Goal: Task Accomplishment & Management: Manage account settings

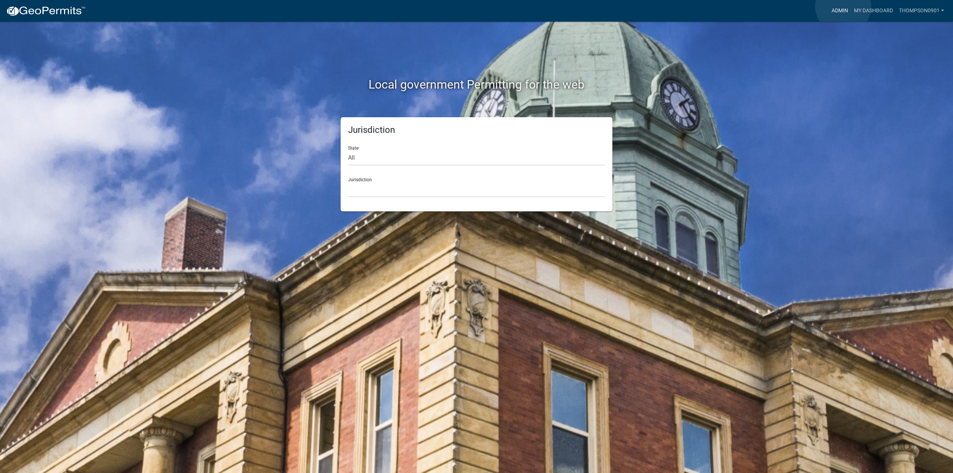
click at [843, 6] on link "Admin" at bounding box center [840, 11] width 22 height 14
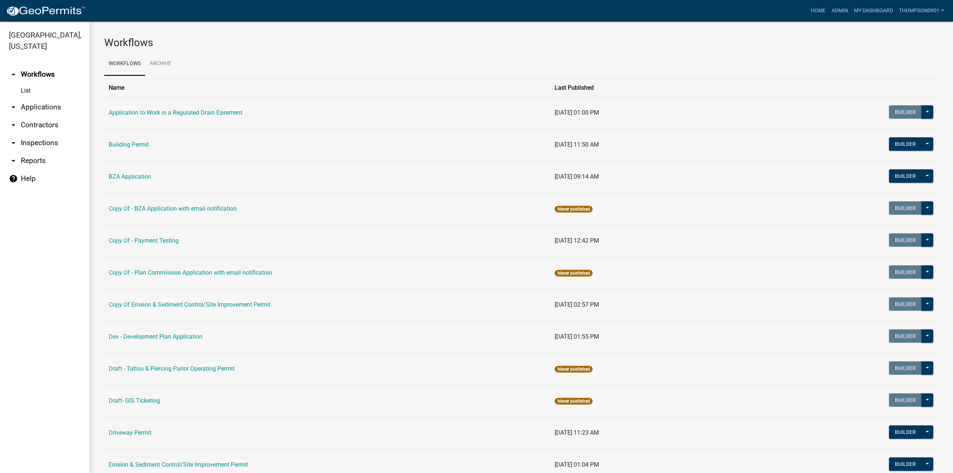
click at [29, 116] on link "arrow_drop_down Contractors" at bounding box center [44, 125] width 89 height 18
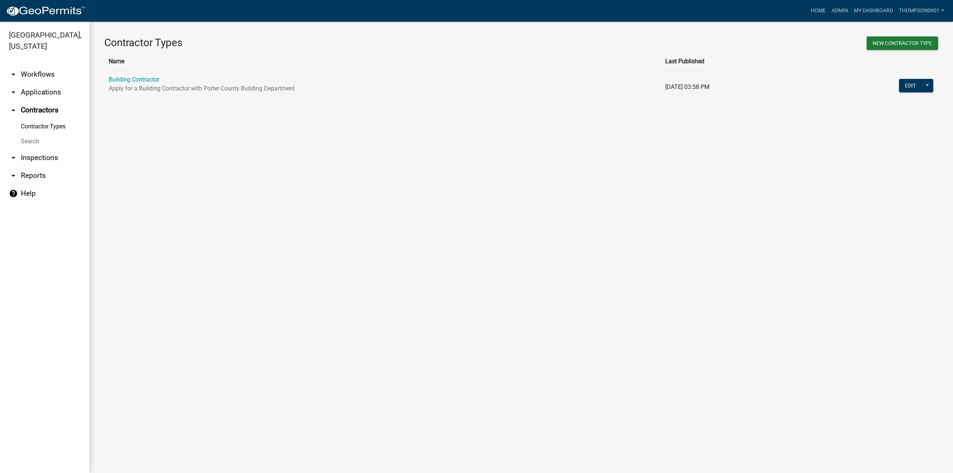
click at [150, 77] on link "Building Contractor" at bounding box center [134, 79] width 51 height 7
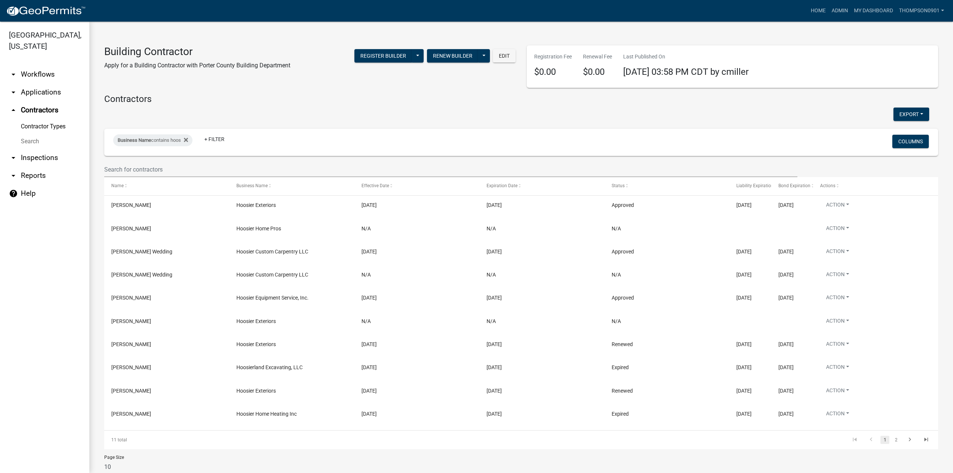
click at [50, 83] on link "arrow_drop_down Applications" at bounding box center [44, 92] width 89 height 18
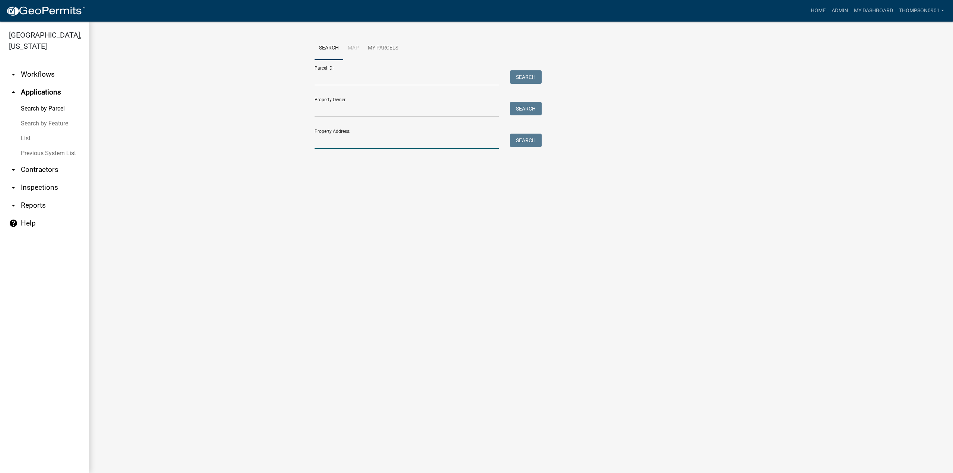
click at [396, 140] on input "Property Address:" at bounding box center [407, 141] width 184 height 15
type input "3"
type input "506 park"
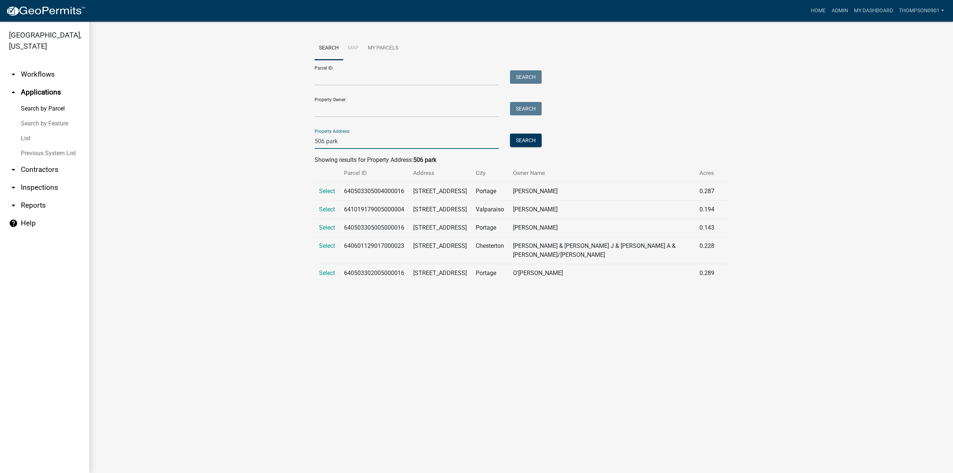
drag, startPoint x: 351, startPoint y: 141, endPoint x: 194, endPoint y: 146, distance: 156.8
click at [194, 146] on wm-workflow-application-search-view "Search Map My Parcels Parcel ID: Search Property Owner: Search Property Address…" at bounding box center [521, 162] width 834 height 252
drag, startPoint x: 407, startPoint y: 209, endPoint x: 342, endPoint y: 213, distance: 64.9
click at [342, 213] on td "641019179005000004" at bounding box center [374, 210] width 69 height 18
copy td "641019179005000004"
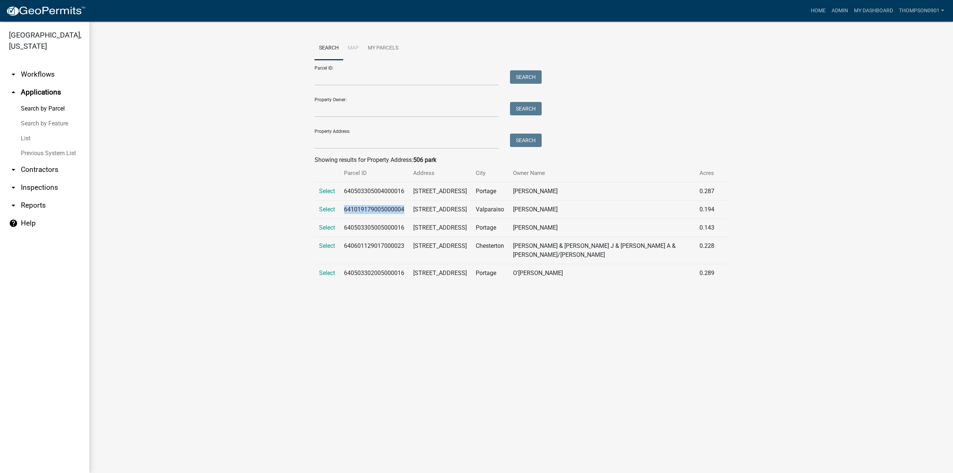
click at [45, 161] on link "arrow_drop_down Contractors" at bounding box center [44, 170] width 89 height 18
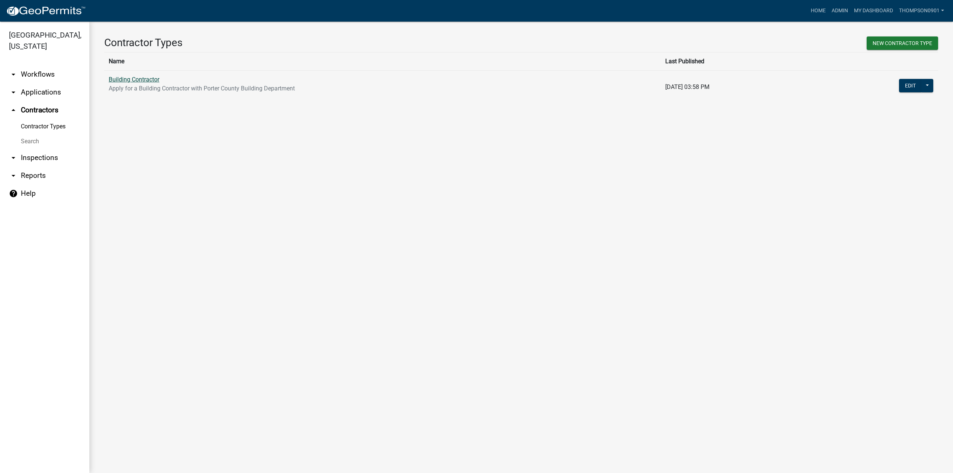
click at [124, 79] on link "Building Contractor" at bounding box center [134, 79] width 51 height 7
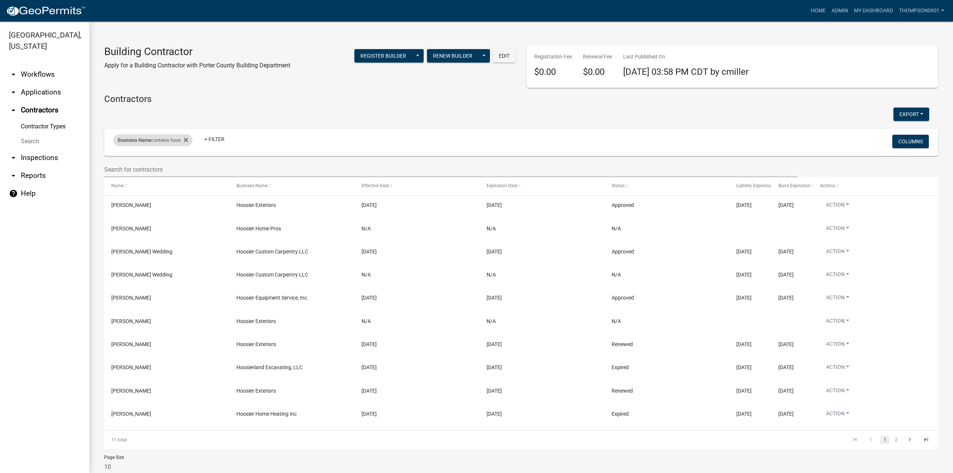
click at [160, 139] on div "Business Name contains hoos" at bounding box center [152, 140] width 79 height 12
drag, startPoint x: 162, startPoint y: 171, endPoint x: 0, endPoint y: 155, distance: 162.4
click at [0, 181] on body "Internet Explorer does NOT work with GeoPermits. Get a new browser for more sec…" at bounding box center [476, 236] width 953 height 473
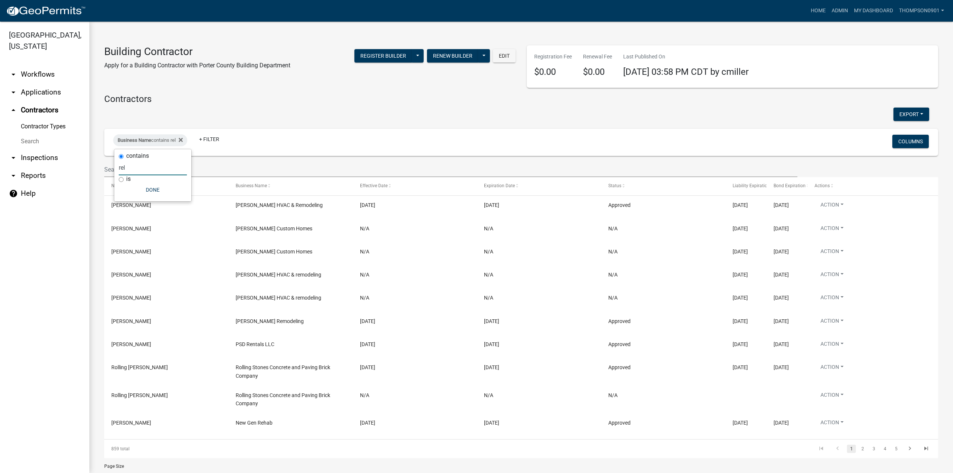
type input "rel"
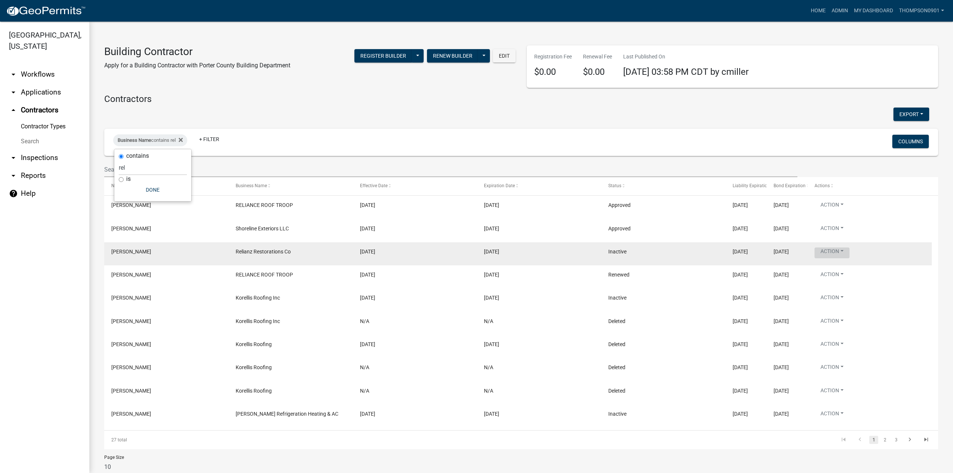
click at [844, 251] on button "Action" at bounding box center [832, 253] width 35 height 11
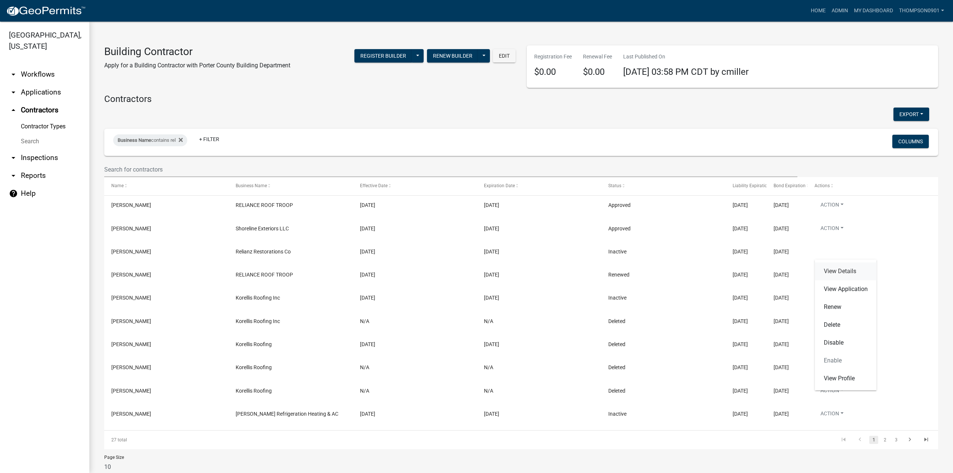
click at [845, 269] on link "View Details" at bounding box center [846, 272] width 62 height 18
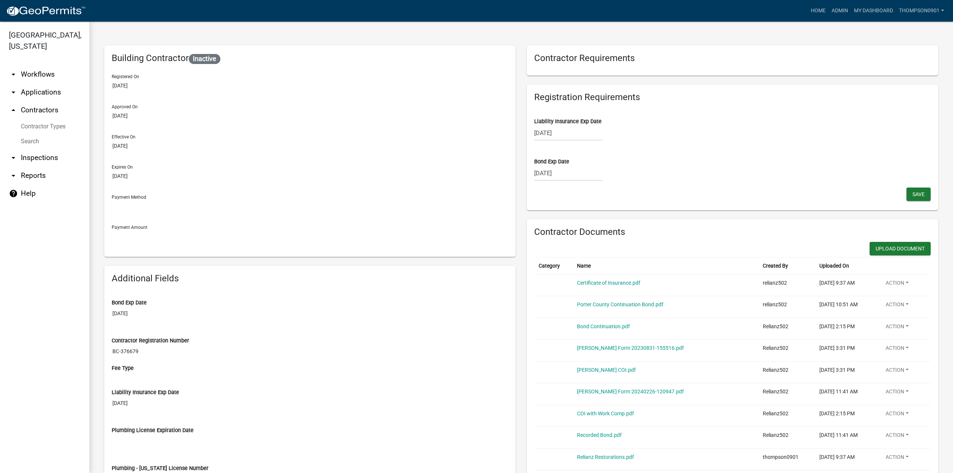
select select "11"
click at [576, 176] on div "[DATE] Sep Oct Nov [DATE] 2026 2027 2028 2029 2030 2031 2032 2033 2034 2035 203…" at bounding box center [568, 173] width 68 height 15
click at [588, 190] on select "2025 2026 2027 2028 2029 2030 2031 2032 2033 2034 2035 2036 2037 2038 2039 2040…" at bounding box center [591, 189] width 30 height 11
select select "2026"
click at [576, 184] on select "2025 2026 2027 2028 2029 2030 2031 2032 2033 2034 2035 2036 2037 2038 2039 2040…" at bounding box center [591, 189] width 30 height 11
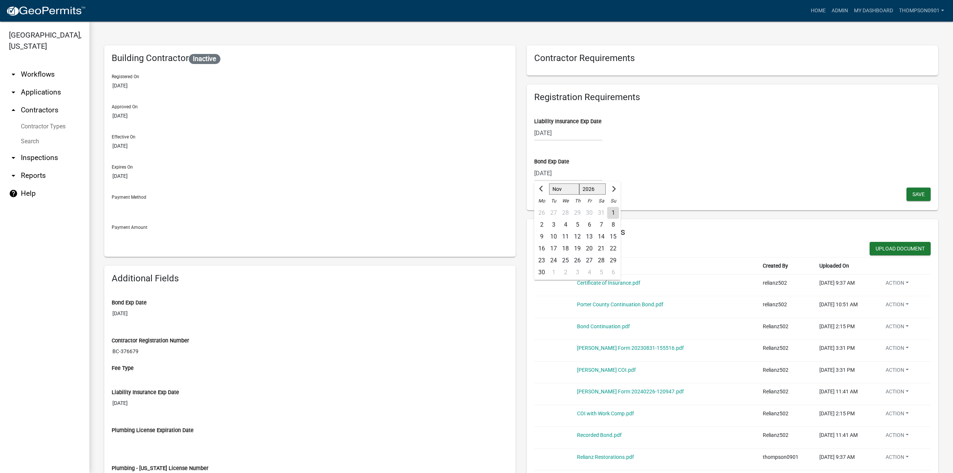
click at [600, 247] on div "21" at bounding box center [601, 249] width 12 height 12
type input "[DATE]"
click at [556, 134] on div "[DATE] Sep Oct Nov [DATE] 2026 2027 2028 2029 2030 2031 2032 2033 2034 2035 203…" at bounding box center [568, 132] width 68 height 15
click at [592, 150] on select "2025 2026 2027 2028 2029 2030 2031 2032 2033 2034 2035 2036 2037 2038 2039 2040…" at bounding box center [591, 148] width 30 height 11
select select "2026"
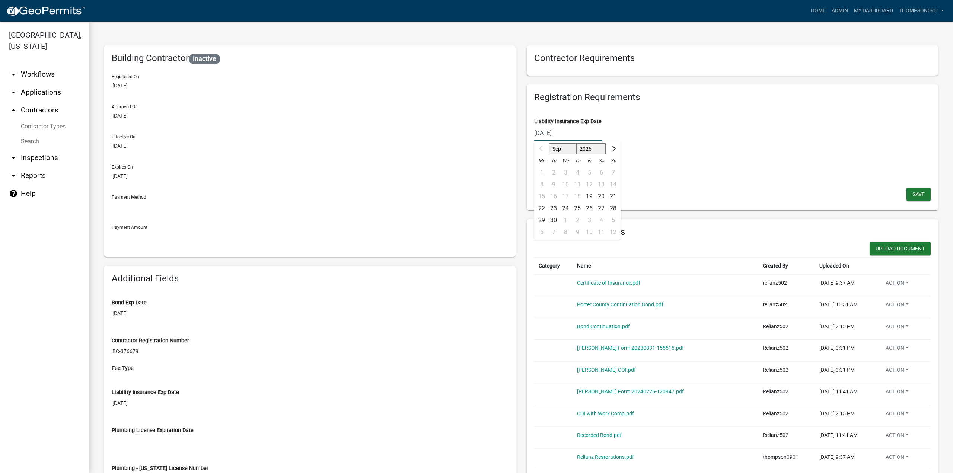
click at [576, 143] on select "2025 2026 2027 2028 2029 2030 2031 2032 2033 2034 2035 2036 2037 2038 2039 2040…" at bounding box center [591, 148] width 30 height 11
drag, startPoint x: 555, startPoint y: 182, endPoint x: 552, endPoint y: 185, distance: 4.2
click at [553, 185] on div "8" at bounding box center [554, 185] width 12 height 12
type input "[DATE]"
click at [873, 248] on button "Upload Document" at bounding box center [900, 248] width 61 height 13
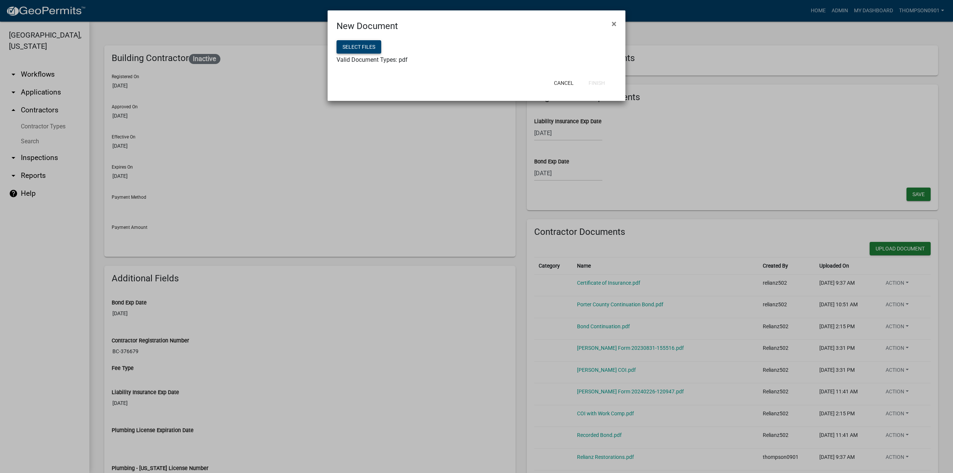
click at [355, 50] on button "Select files" at bounding box center [359, 46] width 45 height 13
click at [594, 81] on button "Finish" at bounding box center [597, 82] width 28 height 13
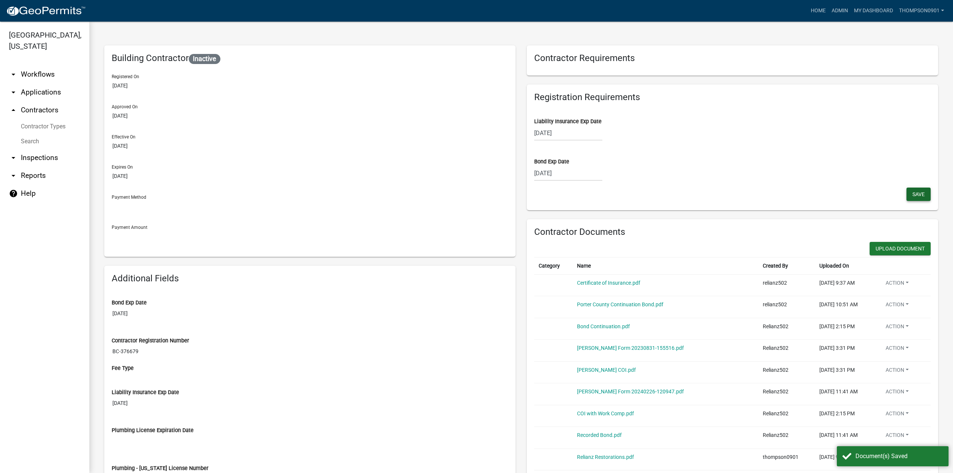
click at [913, 192] on span "Save" at bounding box center [919, 194] width 12 height 6
